Goal: Task Accomplishment & Management: Manage account settings

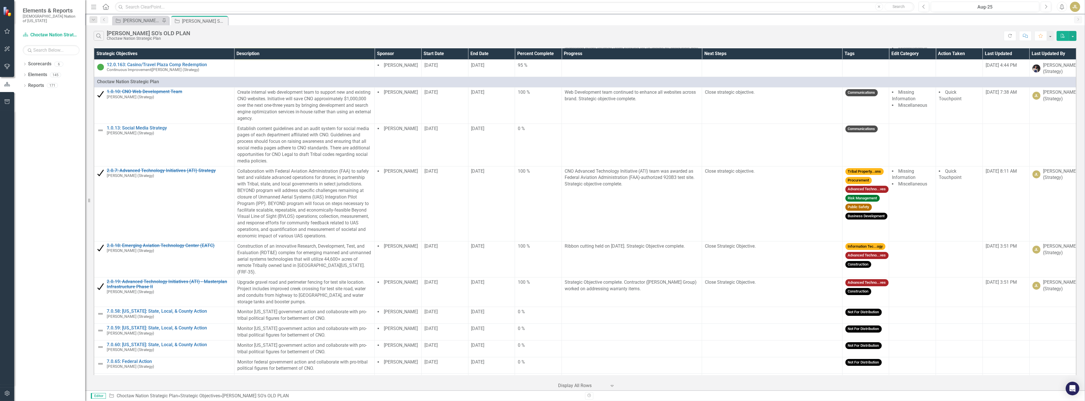
scroll to position [189, 0]
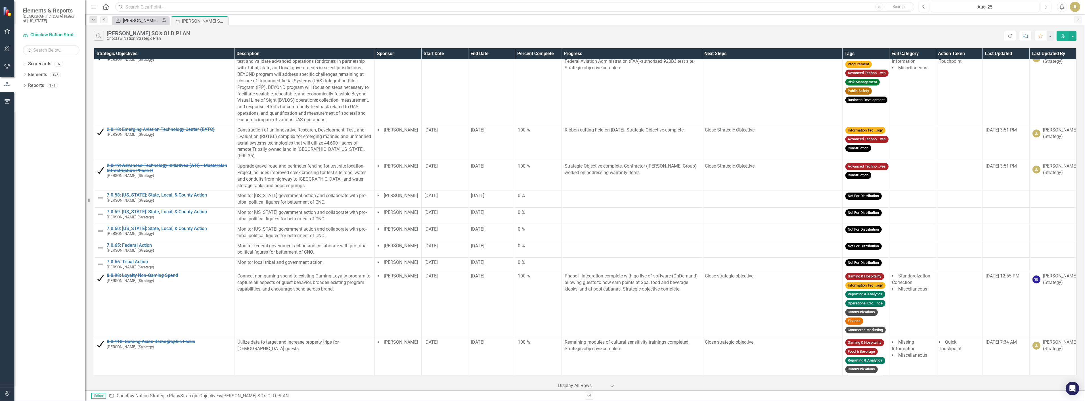
click at [132, 19] on div "[PERSON_NAME] SOs" at bounding box center [141, 20] width 37 height 7
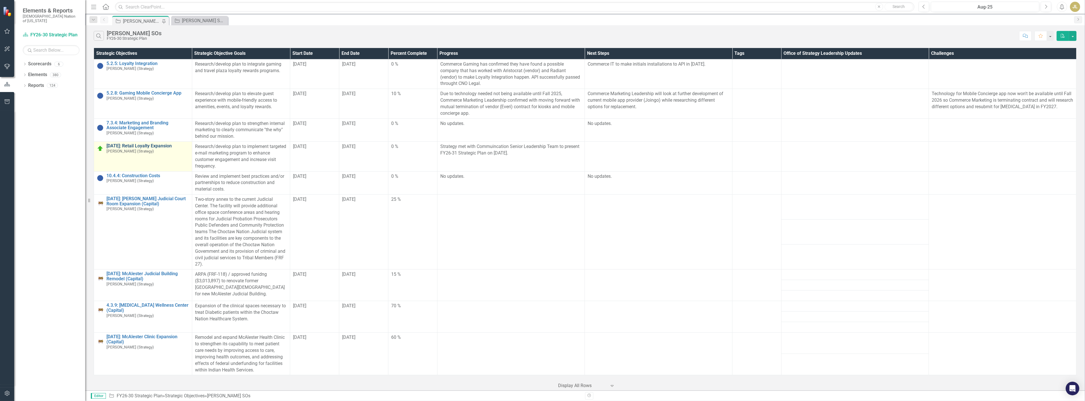
click at [158, 146] on link "[DATE]: Retail Loyalty Expansion" at bounding box center [147, 145] width 83 height 5
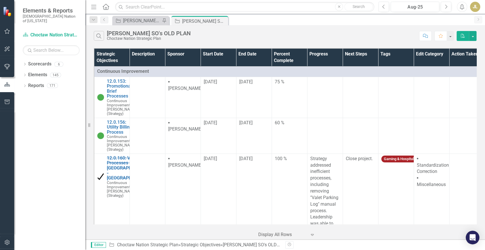
click at [143, 16] on div "Strategic Objective Josh SOs Pin" at bounding box center [140, 20] width 57 height 9
click at [145, 20] on div "[PERSON_NAME] SOs" at bounding box center [141, 20] width 37 height 7
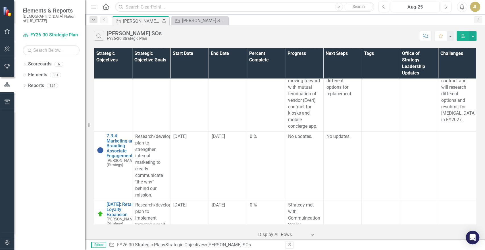
scroll to position [211, 0]
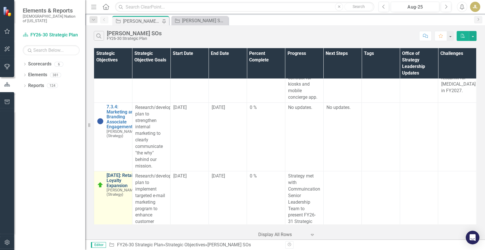
click at [112, 182] on link "[DATE]: Retail Loyalty Expansion" at bounding box center [121, 180] width 30 height 15
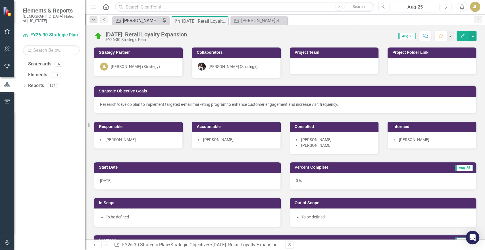
click at [128, 24] on div "[PERSON_NAME] SOs" at bounding box center [141, 20] width 37 height 7
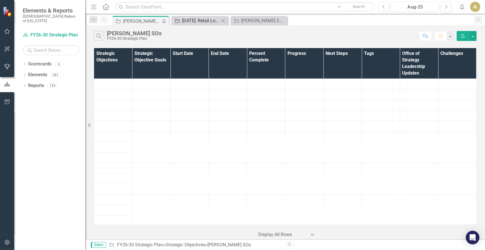
click at [193, 22] on div "[DATE]: Retail Loyalty Expansion" at bounding box center [200, 20] width 37 height 7
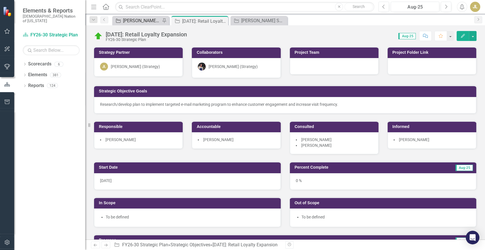
click at [135, 18] on div "[PERSON_NAME] SOs" at bounding box center [141, 20] width 37 height 7
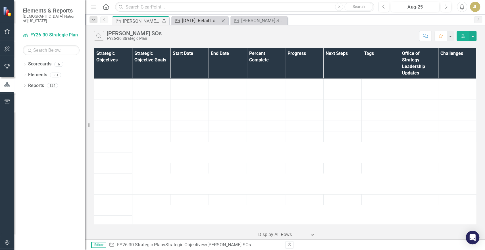
click at [185, 19] on div "[DATE]: Retail Loyalty Expansion" at bounding box center [200, 20] width 37 height 7
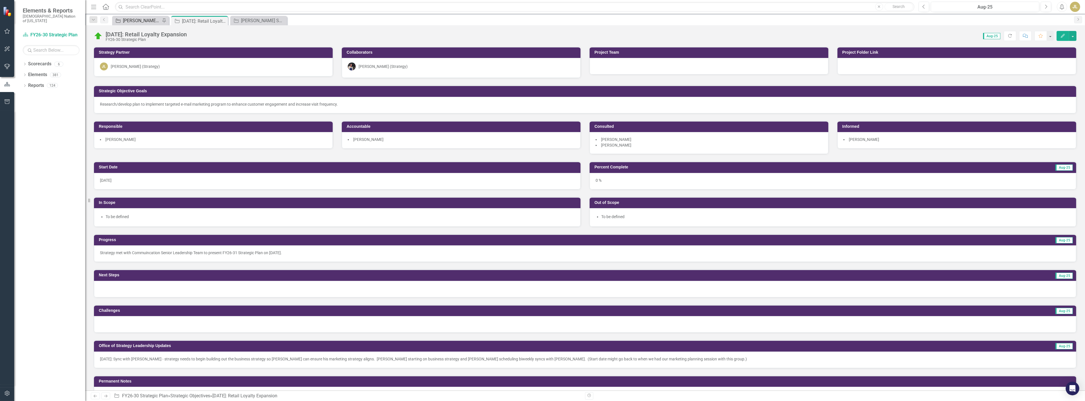
click at [131, 21] on div "[PERSON_NAME] SOs" at bounding box center [141, 20] width 37 height 7
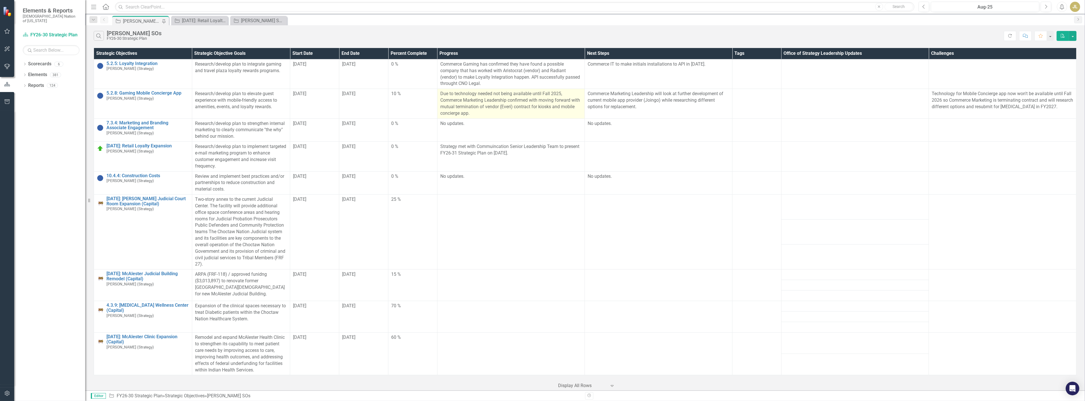
click at [484, 96] on p "Due to technology needed not being available until Fall 2025, Commerce Marketin…" at bounding box center [511, 104] width 142 height 26
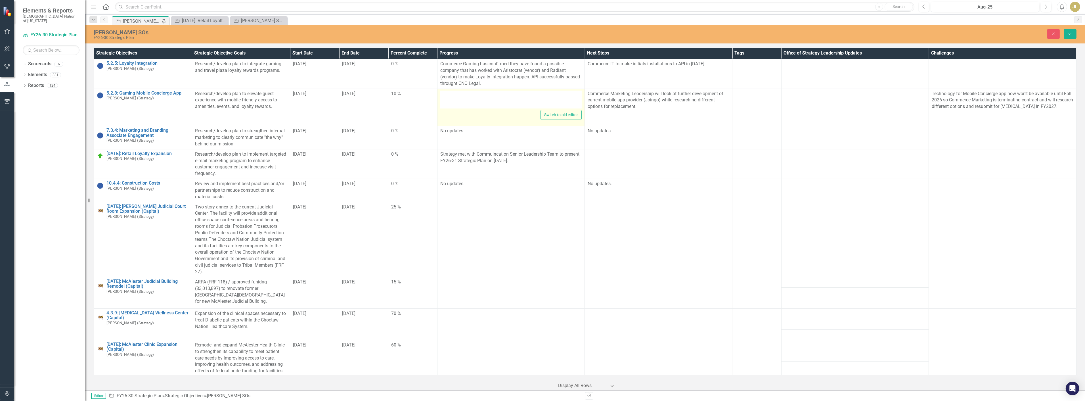
type textarea "<p>Due to technology needed not being available until Fall 2025, Commerce Marke…"
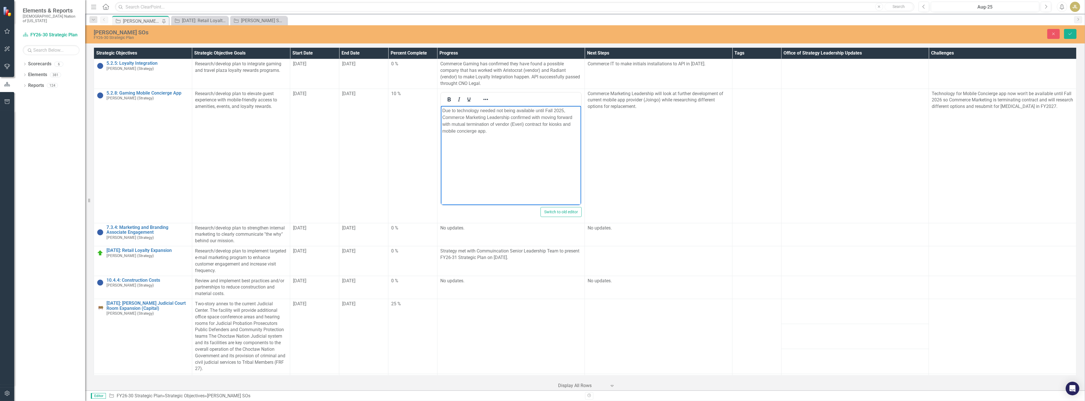
click at [484, 111] on p "Due to technology needed not being available until Fall 2025, Commerce Marketin…" at bounding box center [511, 120] width 138 height 27
click at [484, 32] on icon "Save" at bounding box center [1070, 34] width 5 height 4
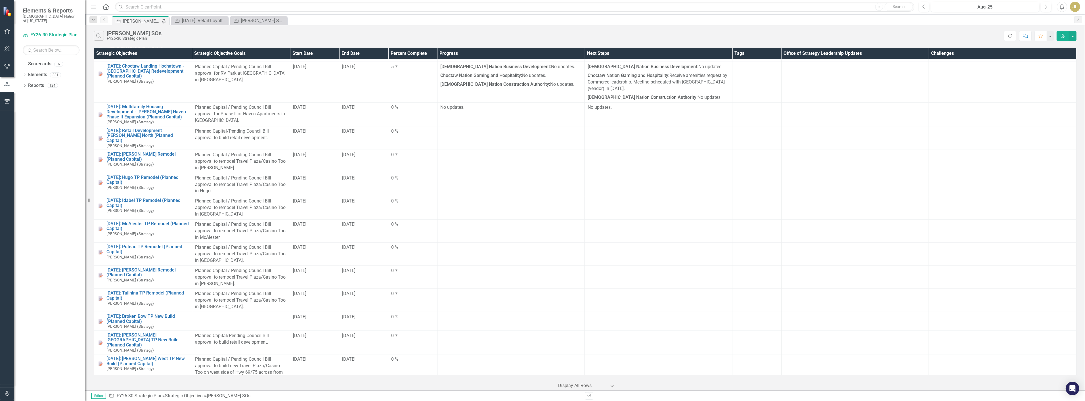
scroll to position [820, 0]
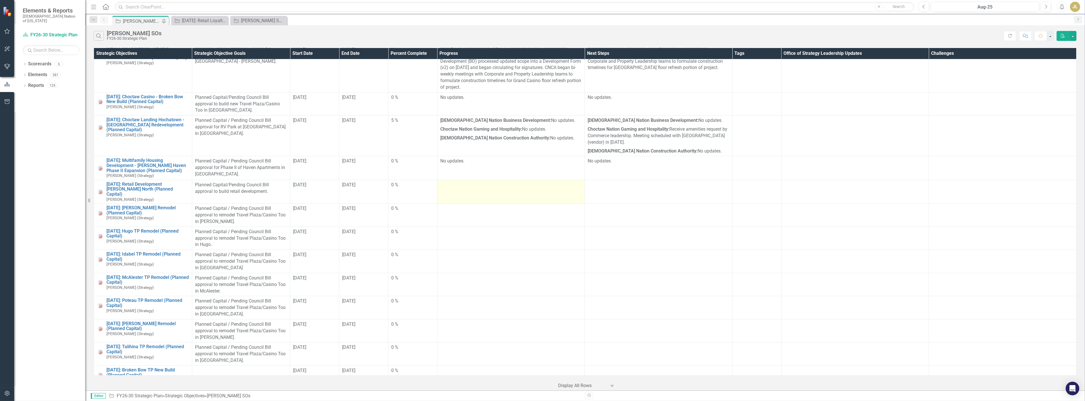
click at [469, 194] on td at bounding box center [511, 192] width 148 height 24
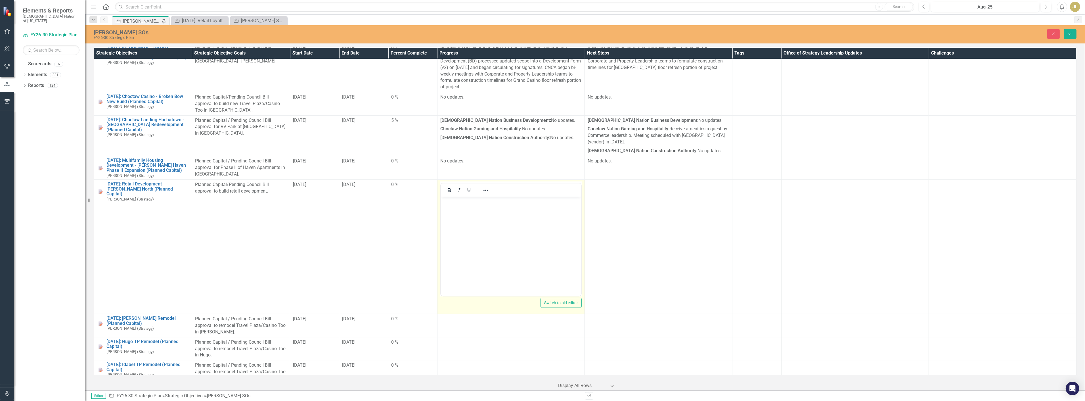
scroll to position [0, 0]
click at [484, 216] on body "Rich Text Area. Press ALT-0 for help." at bounding box center [511, 239] width 141 height 85
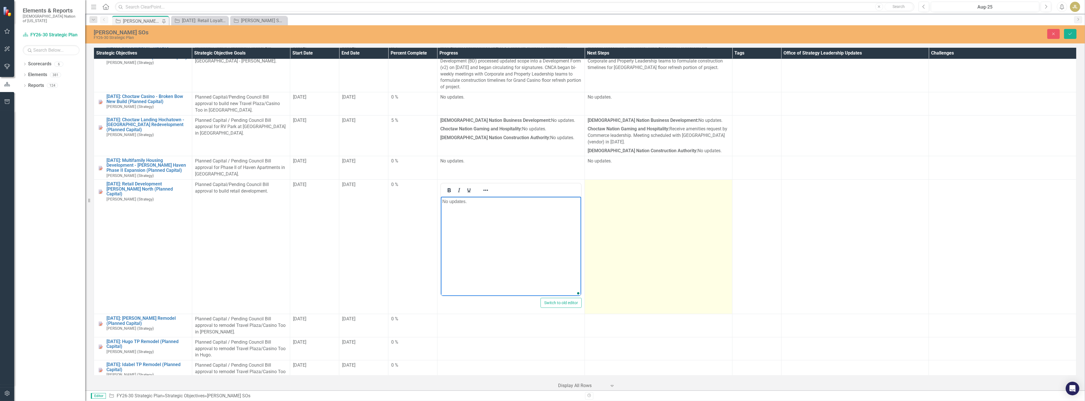
click at [484, 249] on td at bounding box center [659, 247] width 148 height 134
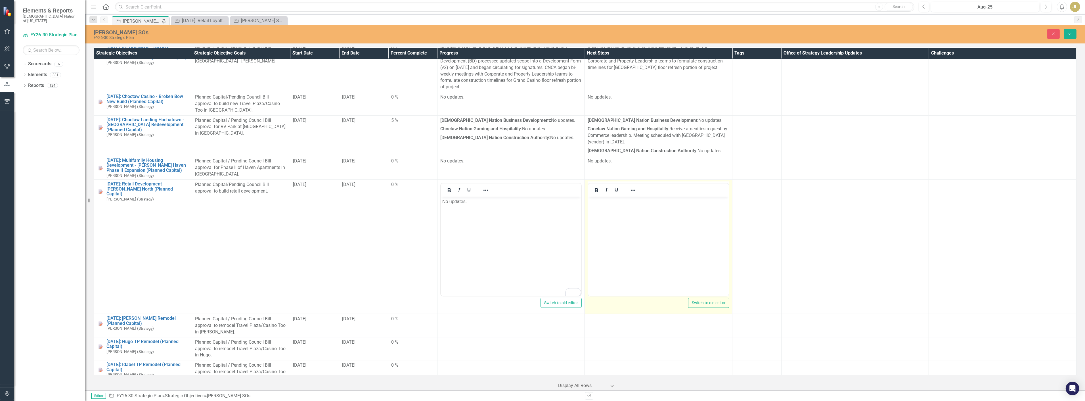
scroll to position [0, 0]
click at [484, 230] on body "Rich Text Area. Press ALT-0 for help." at bounding box center [658, 239] width 141 height 85
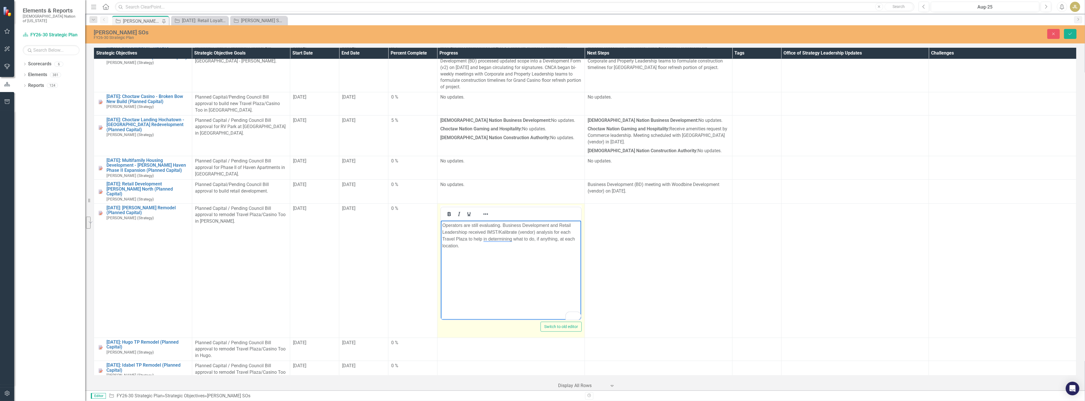
drag, startPoint x: 522, startPoint y: 248, endPoint x: 537, endPoint y: 240, distance: 16.4
click at [537, 240] on p "Operators are still evaluating. Business Development and Retail Leadershiop rec…" at bounding box center [511, 235] width 138 height 27
click at [529, 243] on p "Operators are still evaluating. Business Development and Retail Leadershiop rec…" at bounding box center [511, 235] width 138 height 27
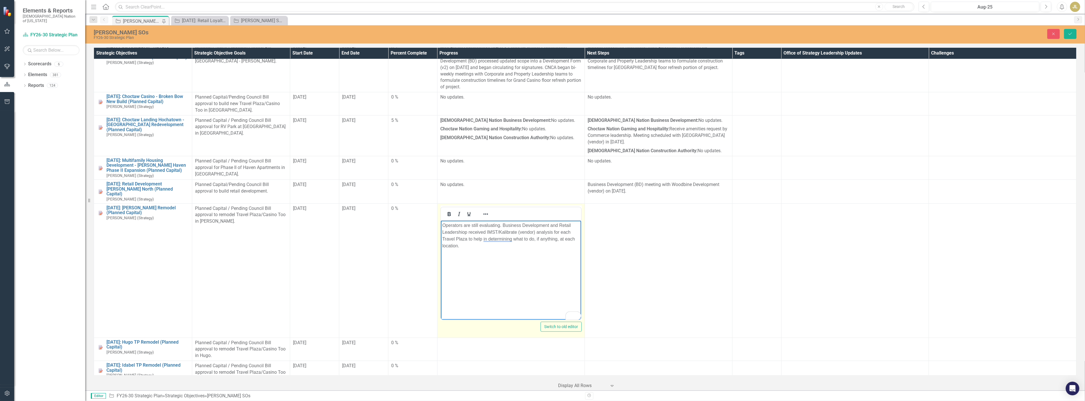
click at [529, 243] on p "Operators are still evaluating. Business Development and Retail Leadershiop rec…" at bounding box center [511, 235] width 138 height 27
click at [490, 237] on p "Operators are still evaluating. Business Development and Retail Leadershiop rec…" at bounding box center [511, 235] width 138 height 27
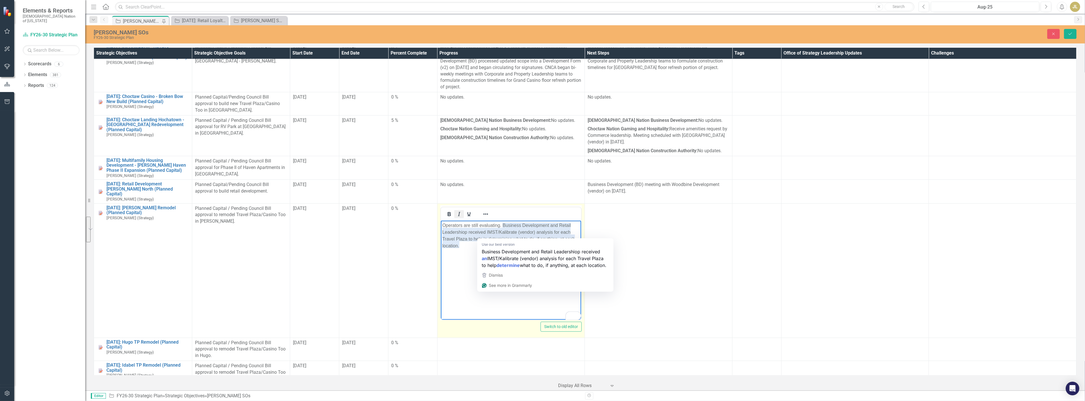
click at [456, 211] on icon "Italic" at bounding box center [459, 214] width 7 height 7
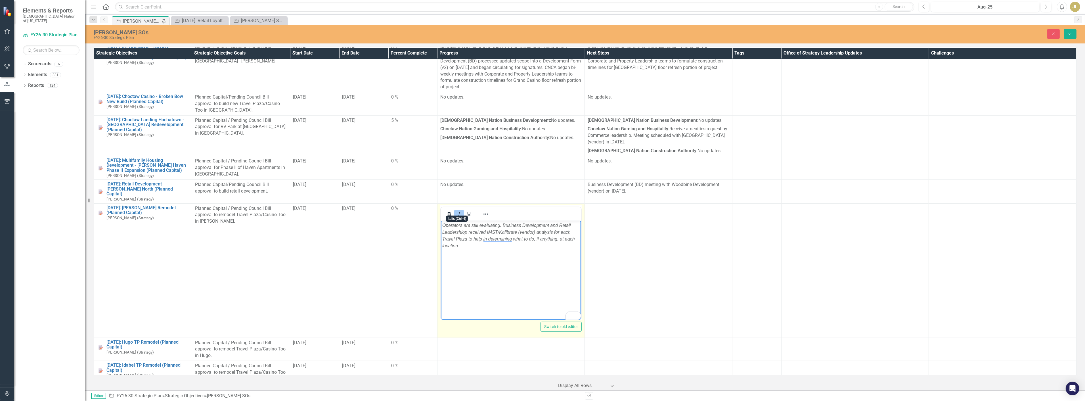
click at [456, 212] on icon "Italic" at bounding box center [459, 214] width 7 height 7
click at [468, 236] on p "Operators are still evaluating. Business Development and Retail Leadershiop rec…" at bounding box center [511, 235] width 138 height 27
click at [467, 223] on p "Operators are still evaluating. Business Development and Retail Leadershiop rec…" at bounding box center [511, 235] width 138 height 27
drag, startPoint x: 479, startPoint y: 226, endPoint x: 463, endPoint y: 224, distance: 16.6
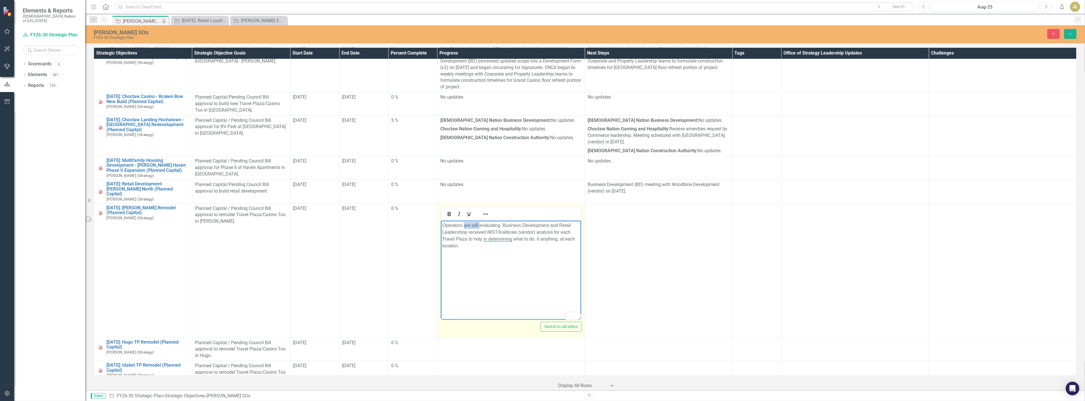
click at [463, 224] on p "Operators are still evaluating. Business Development and Retail Leadershiop rec…" at bounding box center [511, 235] width 138 height 27
click at [443, 225] on p "Operators are still evaluating. Business Development and Retail Leadershiop rec…" at bounding box center [511, 235] width 138 height 27
click at [517, 254] on body "Retail Operations continued evaluating. Business Development and Retail Leaders…" at bounding box center [511, 262] width 141 height 85
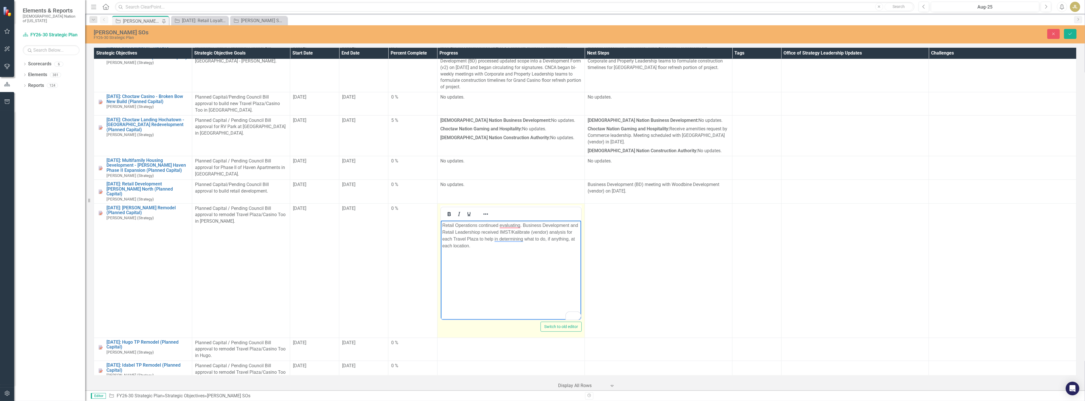
click at [517, 254] on body "Retail Operations continued evaluating. Business Development and Retail Leaders…" at bounding box center [511, 262] width 141 height 85
click at [519, 245] on p "Retail Operations continued evaluating. Business Development and Retail Leaders…" at bounding box center [511, 235] width 138 height 27
click at [517, 226] on p "Retail Operations continued evaluating. Business Development and Retail Leaders…" at bounding box center [511, 235] width 138 height 27
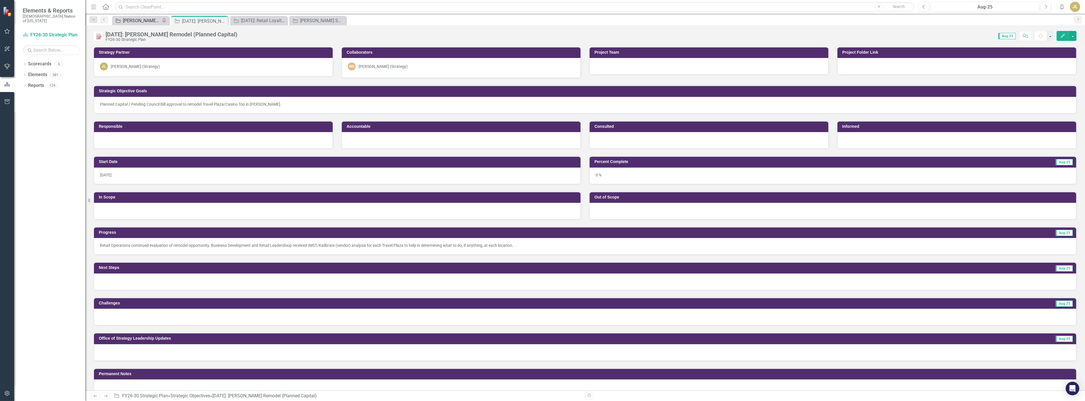
click at [145, 21] on div "[PERSON_NAME] SOs" at bounding box center [141, 20] width 37 height 7
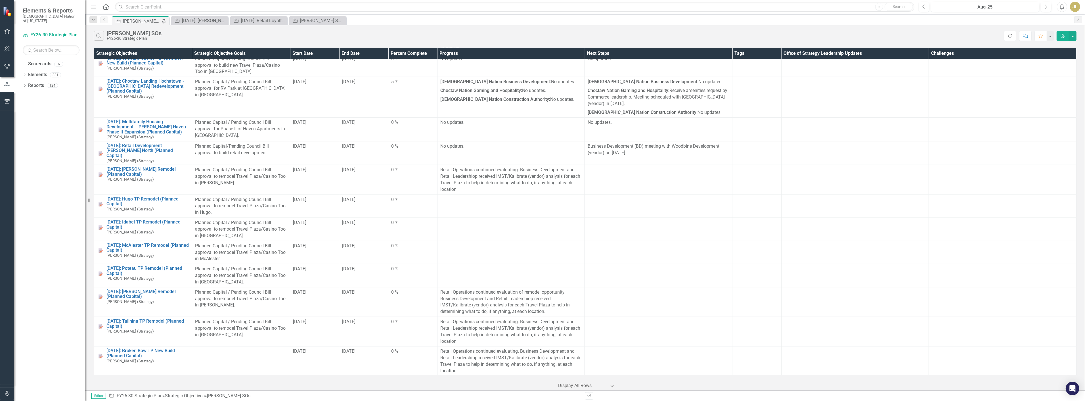
scroll to position [852, 0]
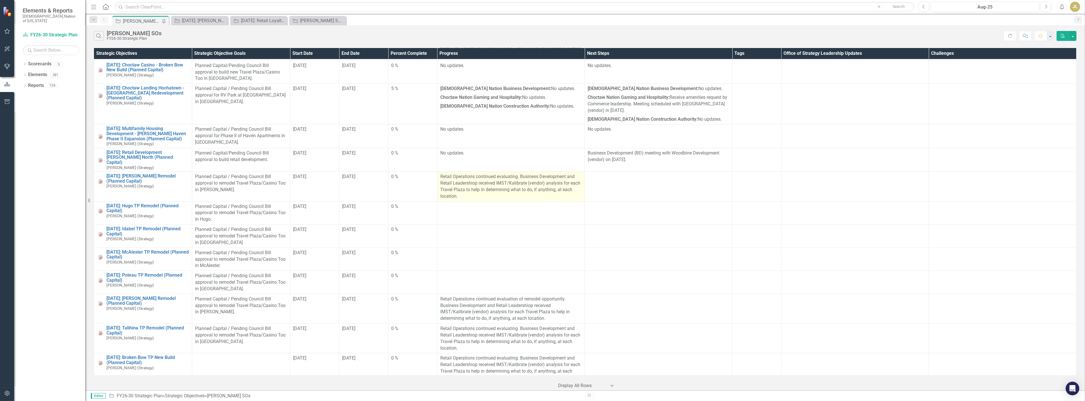
click at [470, 185] on p "Retail Operations continued evaluating. Business Development and Retail Leaders…" at bounding box center [511, 187] width 142 height 26
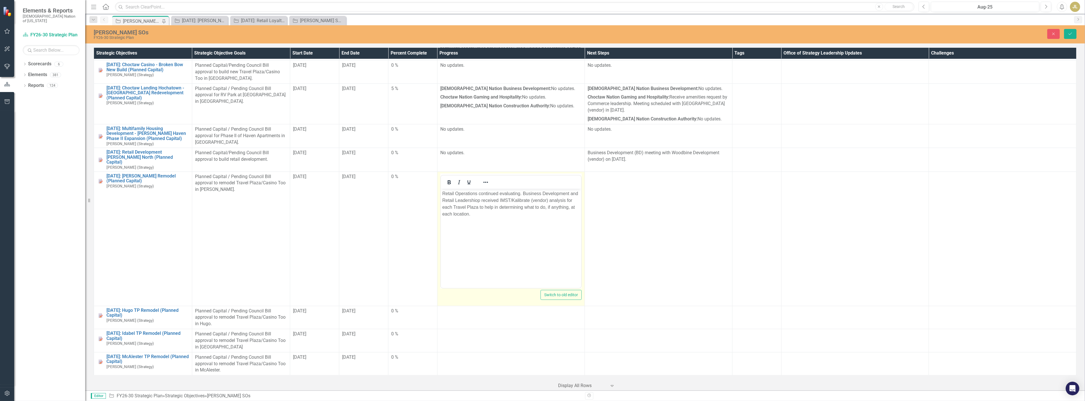
click at [480, 196] on p "Retail Operations continued evaluating. Business Development and Retail Leaders…" at bounding box center [511, 203] width 138 height 27
drag, startPoint x: 481, startPoint y: 216, endPoint x: 421, endPoint y: 183, distance: 68.2
click at [441, 189] on html "Retail Operations continued evaluating. Business Development and Retail Leaders…" at bounding box center [511, 231] width 141 height 85
